Goal: Task Accomplishment & Management: Manage account settings

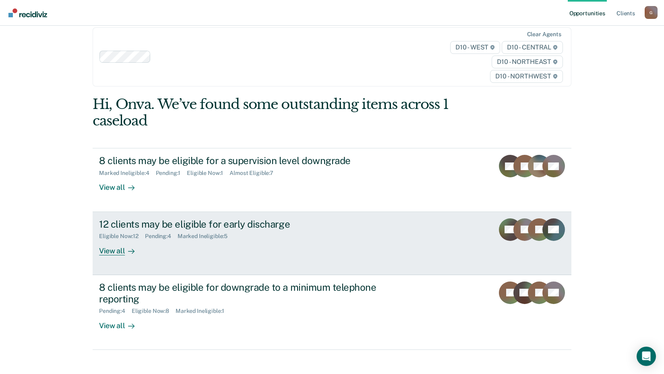
scroll to position [17, 0]
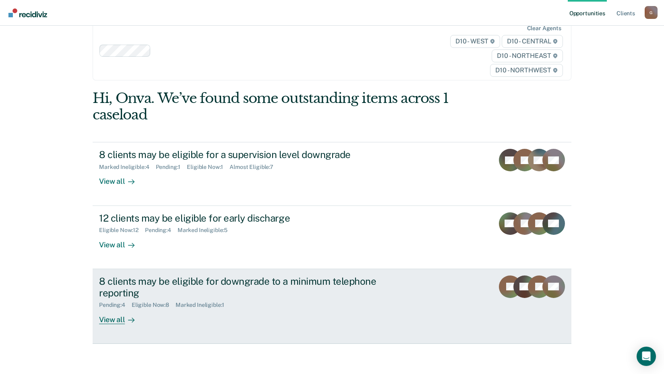
click at [150, 306] on div "Eligible Now : 8" at bounding box center [154, 305] width 44 height 7
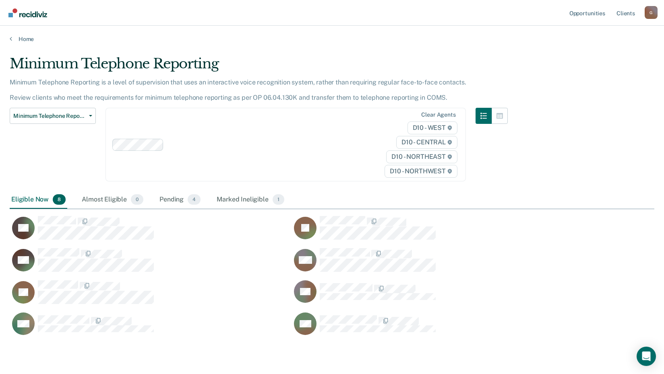
scroll to position [280, 639]
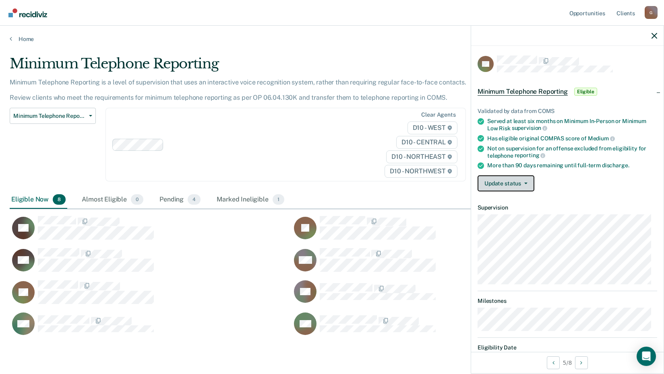
click at [500, 181] on button "Update status" at bounding box center [505, 184] width 57 height 16
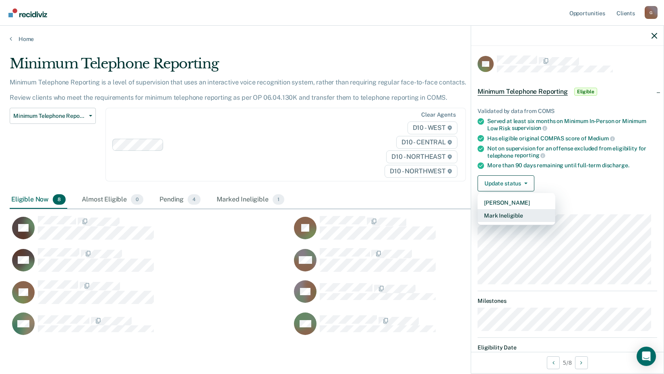
click at [511, 214] on button "Mark Ineligible" at bounding box center [516, 215] width 78 height 13
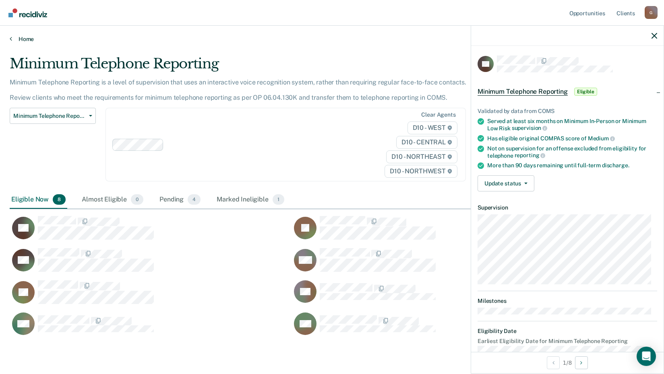
click at [10, 38] on icon at bounding box center [11, 38] width 2 height 6
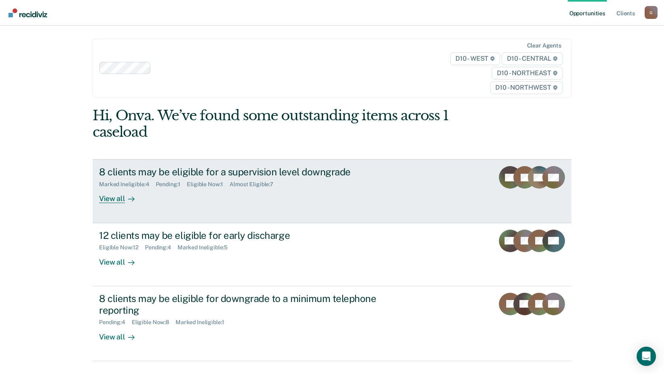
click at [111, 200] on div "View all" at bounding box center [121, 196] width 45 height 16
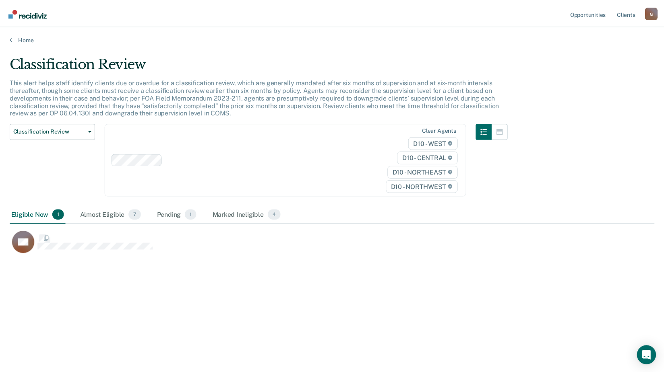
scroll to position [252, 645]
click at [116, 216] on div "Almost Eligible 7" at bounding box center [111, 216] width 65 height 18
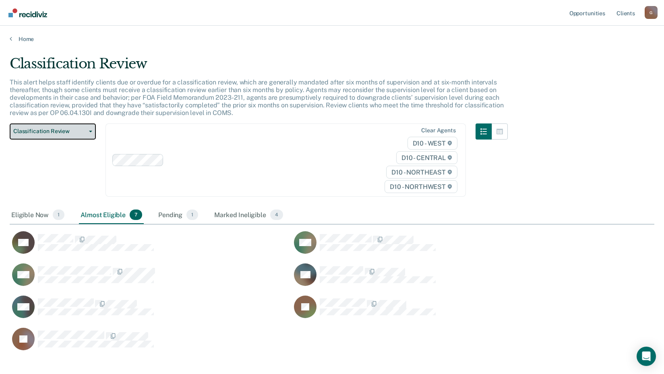
click at [91, 132] on button "Classification Review" at bounding box center [53, 132] width 86 height 16
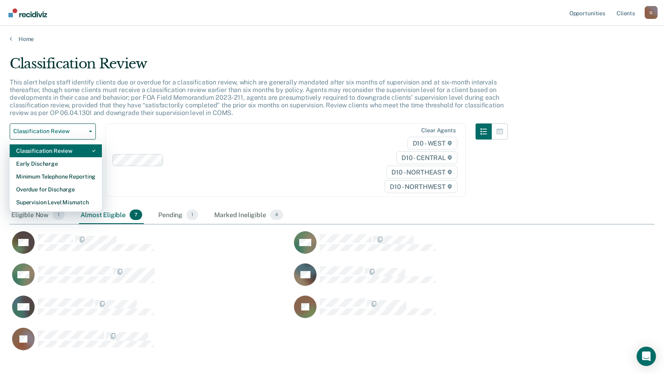
click at [75, 155] on div "Classification Review" at bounding box center [55, 151] width 79 height 13
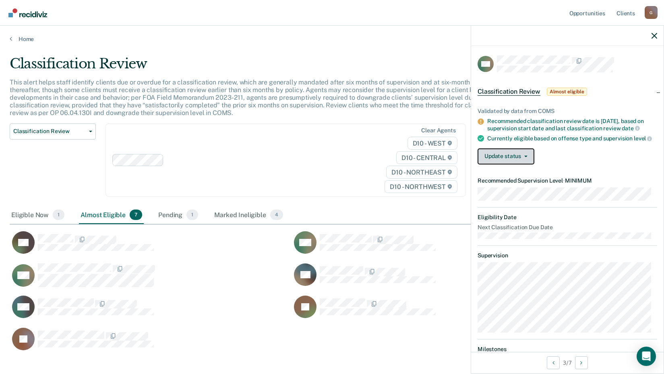
click at [499, 164] on button "Update status" at bounding box center [505, 157] width 57 height 16
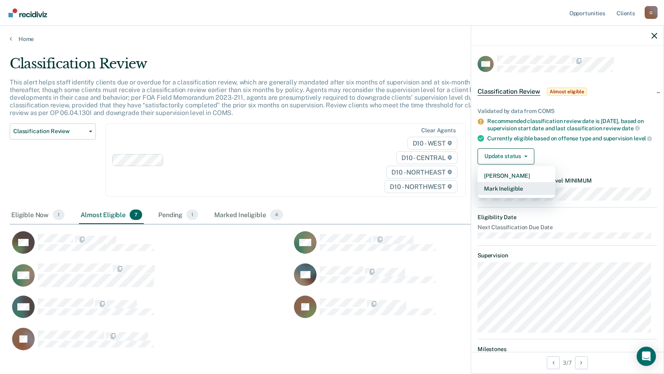
click at [511, 194] on button "Mark Ineligible" at bounding box center [516, 188] width 78 height 13
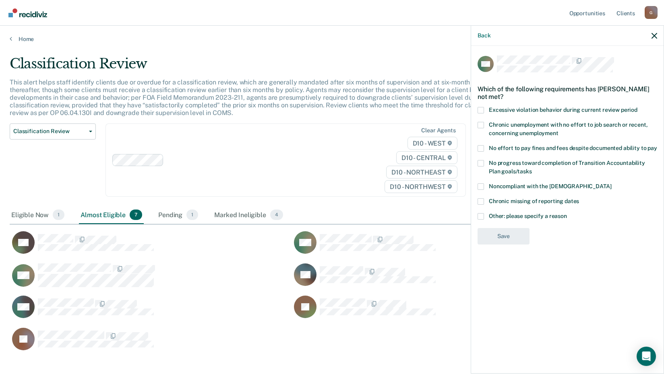
click at [486, 216] on label "Other: please specify a reason" at bounding box center [567, 217] width 180 height 8
click at [567, 213] on input "Other: please specify a reason" at bounding box center [567, 213] width 0 height 0
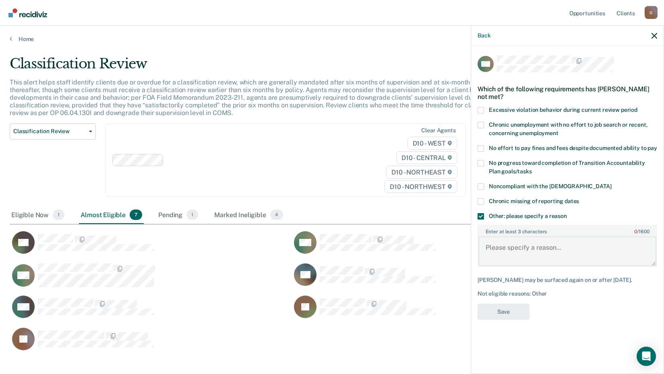
click at [504, 249] on textarea "Enter at least 3 characters 0 / 1600" at bounding box center [567, 252] width 178 height 30
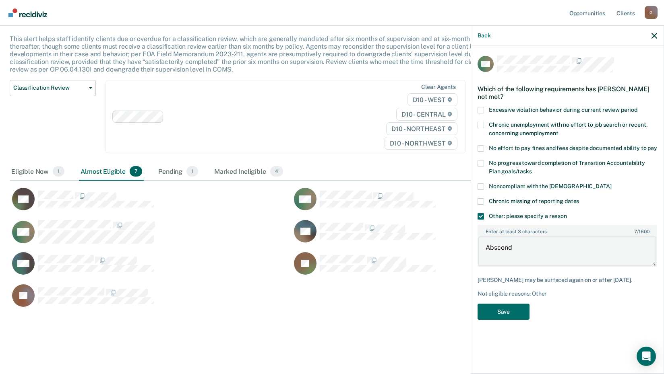
scroll to position [0, 0]
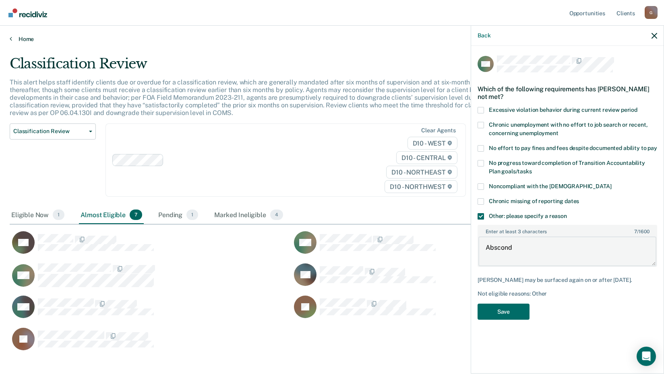
type textarea "Abscond"
click at [9, 38] on div "Home" at bounding box center [332, 34] width 664 height 17
click at [10, 39] on icon at bounding box center [11, 38] width 2 height 6
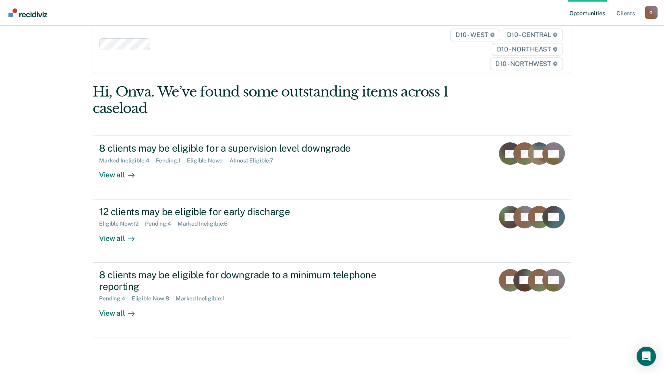
scroll to position [37, 0]
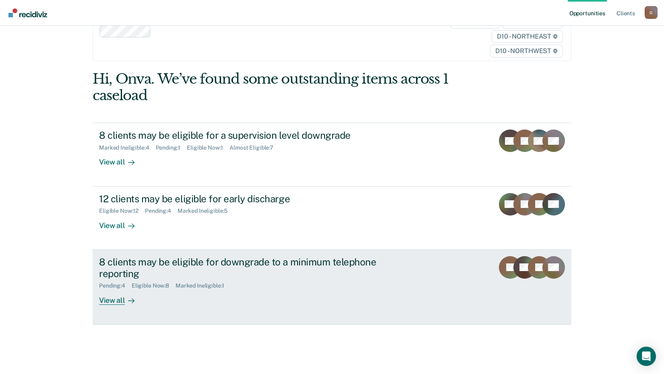
click at [110, 300] on div "View all" at bounding box center [121, 297] width 45 height 16
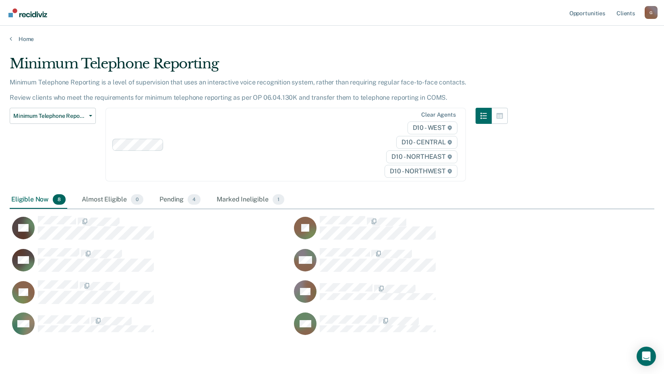
scroll to position [280, 639]
click at [10, 38] on icon at bounding box center [11, 38] width 2 height 6
